Goal: Task Accomplishment & Management: Manage account settings

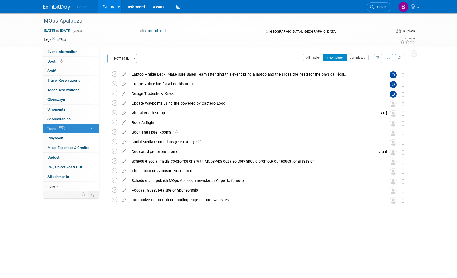
click at [85, 7] on span "Captello" at bounding box center [84, 7] width 14 height 4
click at [64, 6] on img at bounding box center [56, 7] width 27 height 5
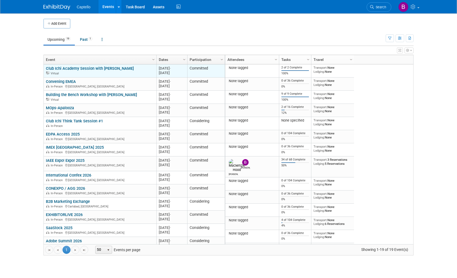
click at [102, 67] on link "Club Ichi Academy Session with [PERSON_NAME]" at bounding box center [90, 68] width 88 height 5
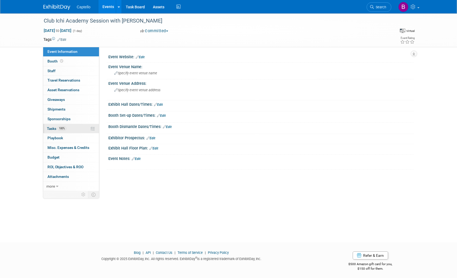
click at [55, 129] on span "Tasks 100%" at bounding box center [56, 128] width 19 height 4
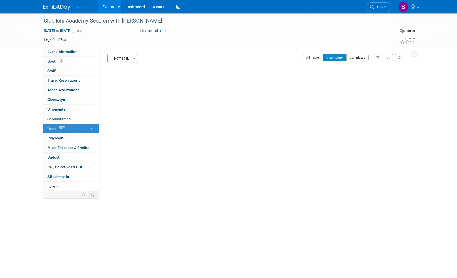
click at [358, 58] on button "Completed" at bounding box center [357, 57] width 23 height 7
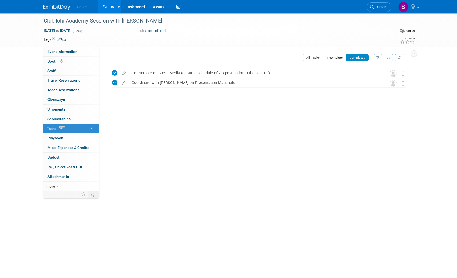
click at [329, 57] on button "Incomplete" at bounding box center [334, 57] width 23 height 7
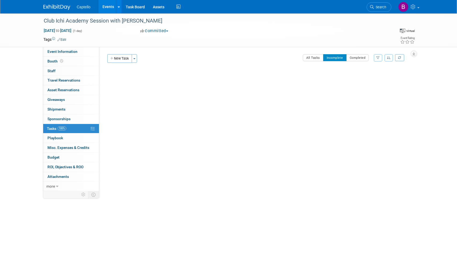
click at [86, 7] on span "Captello" at bounding box center [84, 7] width 14 height 4
click at [66, 7] on img at bounding box center [56, 7] width 27 height 5
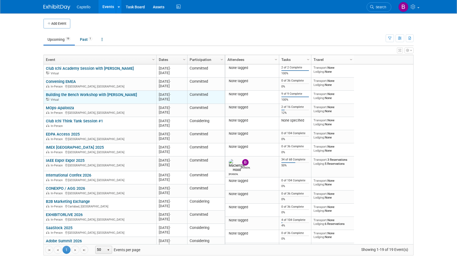
click at [142, 98] on div "Virtual" at bounding box center [100, 99] width 108 height 5
drag, startPoint x: 161, startPoint y: 94, endPoint x: 177, endPoint y: 98, distance: 16.5
click at [177, 98] on div "20251015 Oct 15, 2025 - Oct 15, 2025" at bounding box center [172, 96] width 26 height 9
drag, startPoint x: 178, startPoint y: 98, endPoint x: 160, endPoint y: 94, distance: 18.6
click at [160, 94] on div "20251015 Oct 15, 2025 - Oct 15, 2025" at bounding box center [172, 96] width 26 height 9
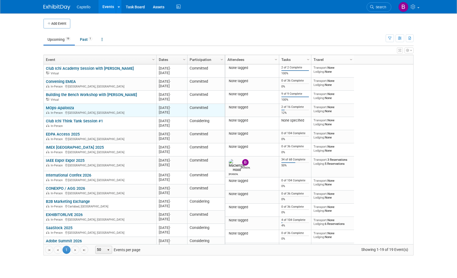
click at [112, 110] on div "MOps-Apalooza In-Person Anaheim, CA" at bounding box center [100, 109] width 108 height 9
click at [67, 108] on link "MOps-Apalooza" at bounding box center [60, 107] width 28 height 5
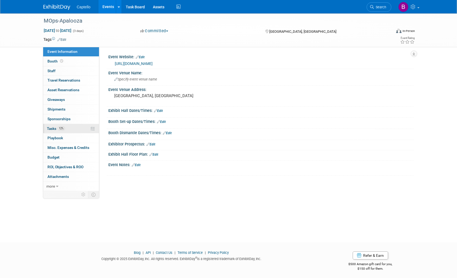
click at [54, 127] on span "Tasks 12%" at bounding box center [56, 128] width 18 height 4
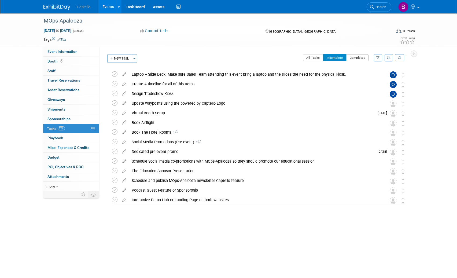
click at [348, 56] on button "Completed" at bounding box center [357, 57] width 23 height 7
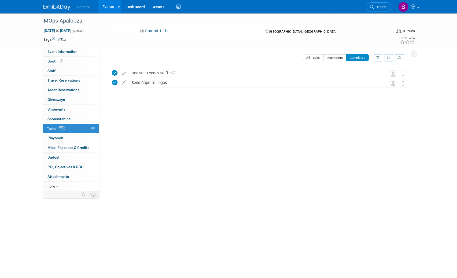
click at [333, 57] on button "Incomplete" at bounding box center [334, 57] width 23 height 7
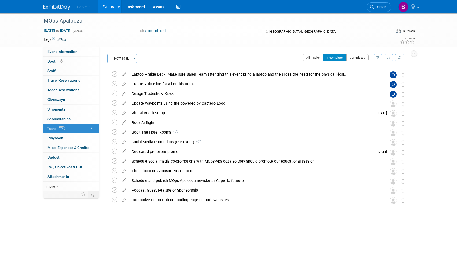
click at [358, 56] on button "Completed" at bounding box center [357, 57] width 23 height 7
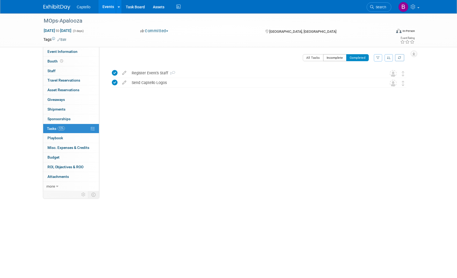
click at [332, 58] on button "Incomplete" at bounding box center [334, 57] width 23 height 7
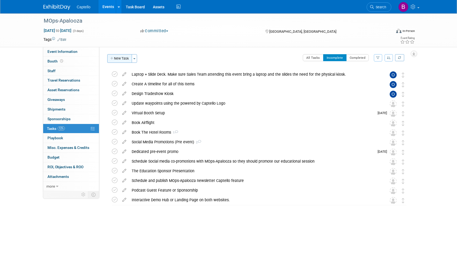
click at [122, 60] on button "New Task" at bounding box center [119, 58] width 25 height 9
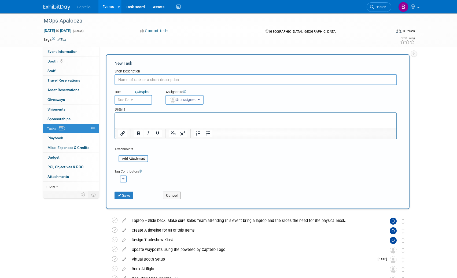
click at [152, 76] on input "text" at bounding box center [256, 79] width 282 height 11
type input "Set up Navan flight and hotel"
click at [176, 100] on span "Unassigned" at bounding box center [182, 99] width 27 height 4
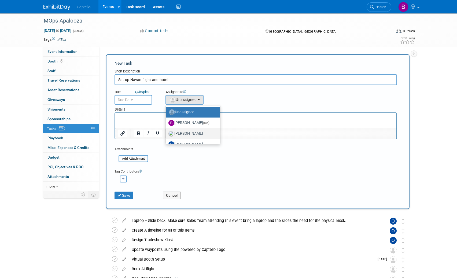
click at [190, 132] on label "Mackenzie Hood" at bounding box center [191, 133] width 46 height 9
click at [167, 132] on input "Mackenzie Hood" at bounding box center [164, 132] width 3 height 3
select select "09504ed2-55fe-4fab-ae44-643f087ac216"
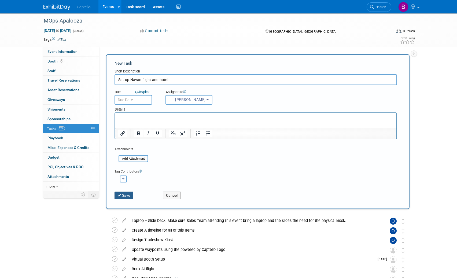
drag, startPoint x: 124, startPoint y: 194, endPoint x: 128, endPoint y: 193, distance: 3.7
click at [124, 194] on button "Save" at bounding box center [124, 196] width 19 height 8
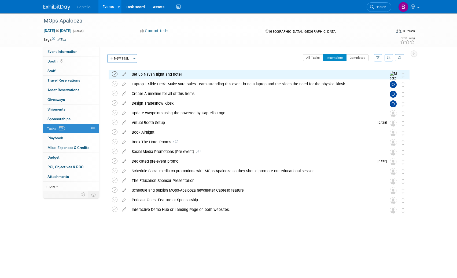
click at [115, 73] on icon at bounding box center [115, 74] width 6 height 6
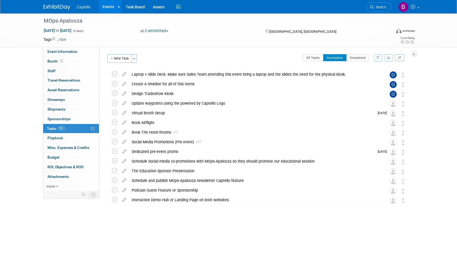
click at [54, 5] on img at bounding box center [56, 7] width 27 height 5
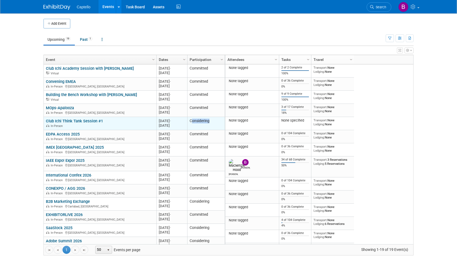
drag, startPoint x: 193, startPoint y: 121, endPoint x: 208, endPoint y: 121, distance: 15.0
click at [210, 120] on td "Considering" at bounding box center [206, 123] width 38 height 13
click at [202, 122] on td "Considering" at bounding box center [206, 123] width 38 height 13
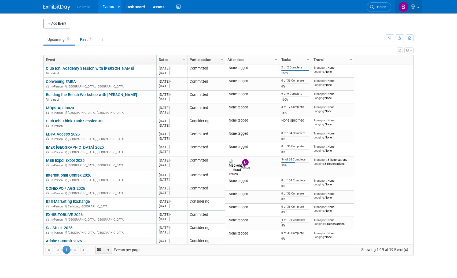
click at [418, 7] on link at bounding box center [408, 6] width 26 height 13
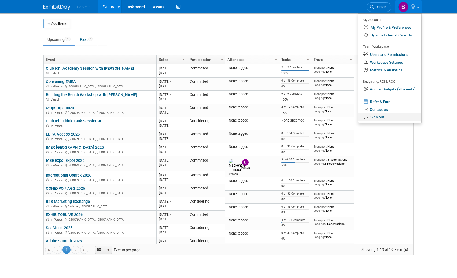
click at [380, 116] on link "Sign out" at bounding box center [389, 117] width 63 height 8
